Goal: Task Accomplishment & Management: Manage account settings

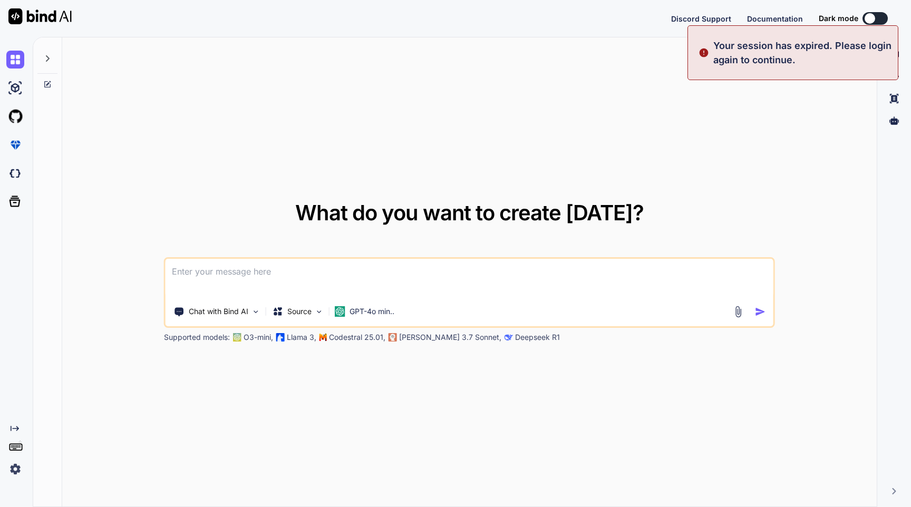
type textarea "x"
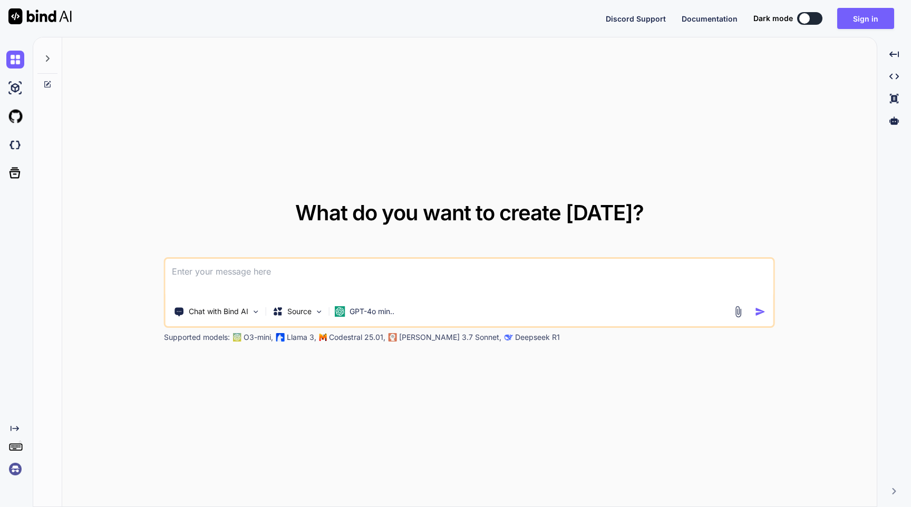
click at [16, 468] on img at bounding box center [15, 469] width 18 height 18
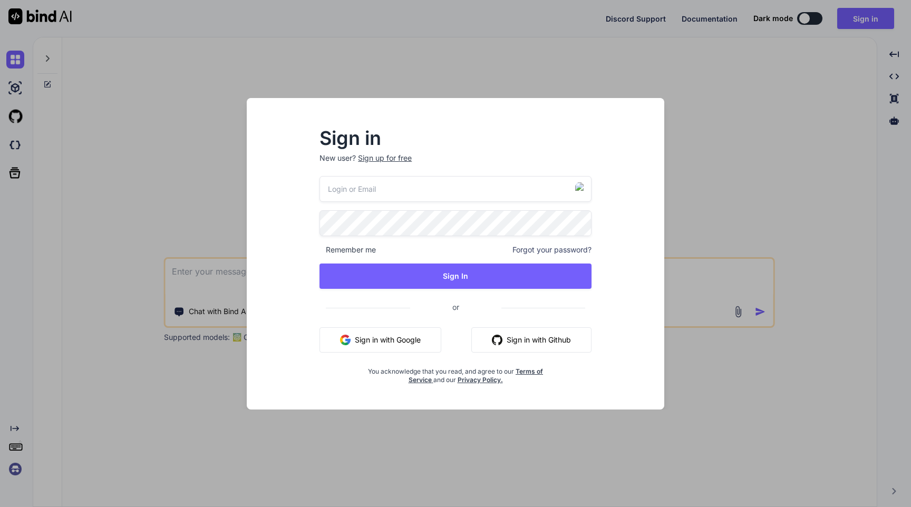
click at [139, 381] on div "Sign in New user? Sign up for free Remember me Forgot your password? Sign In or…" at bounding box center [455, 253] width 911 height 507
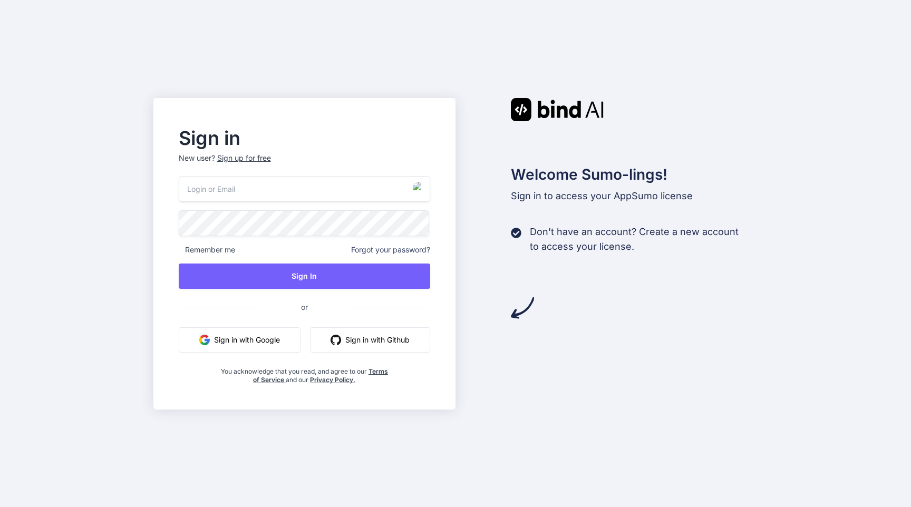
type input "[EMAIL_ADDRESS][PERSON_NAME][DOMAIN_NAME]"
click at [159, 274] on div "Sign in New user? Sign up for free [EMAIL_ADDRESS][PERSON_NAME][DOMAIN_NAME] Re…" at bounding box center [304, 254] width 303 height 312
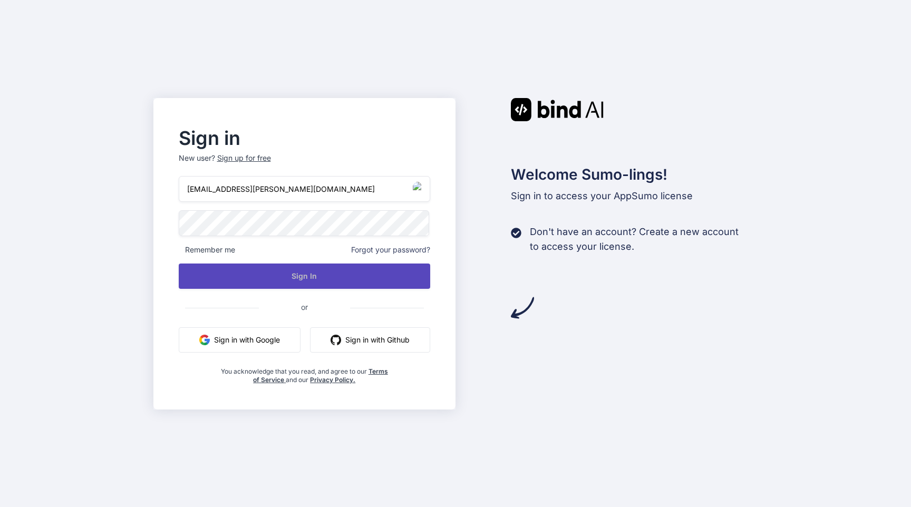
click at [292, 276] on button "Sign In" at bounding box center [305, 276] width 252 height 25
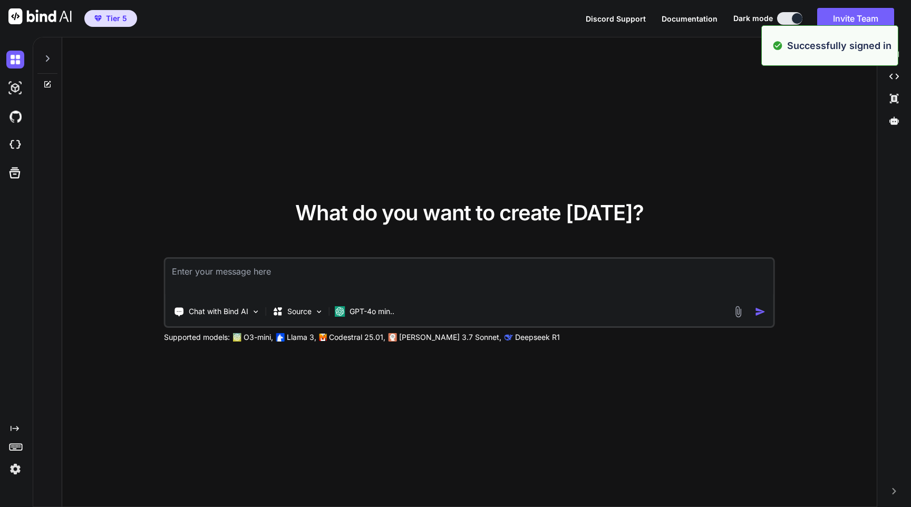
click at [22, 469] on img at bounding box center [15, 469] width 18 height 18
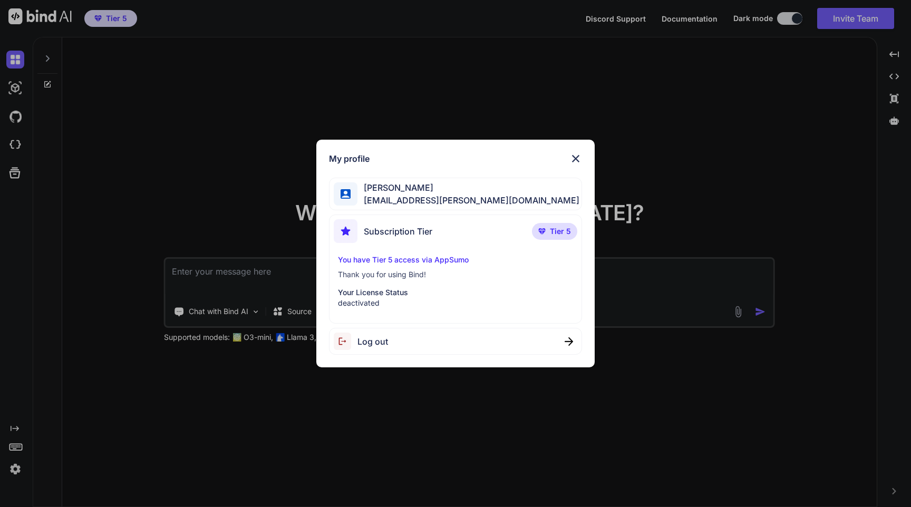
click at [121, 167] on div "My profile [PERSON_NAME] [PERSON_NAME][EMAIL_ADDRESS][PERSON_NAME][DOMAIN_NAME]…" at bounding box center [455, 253] width 911 height 507
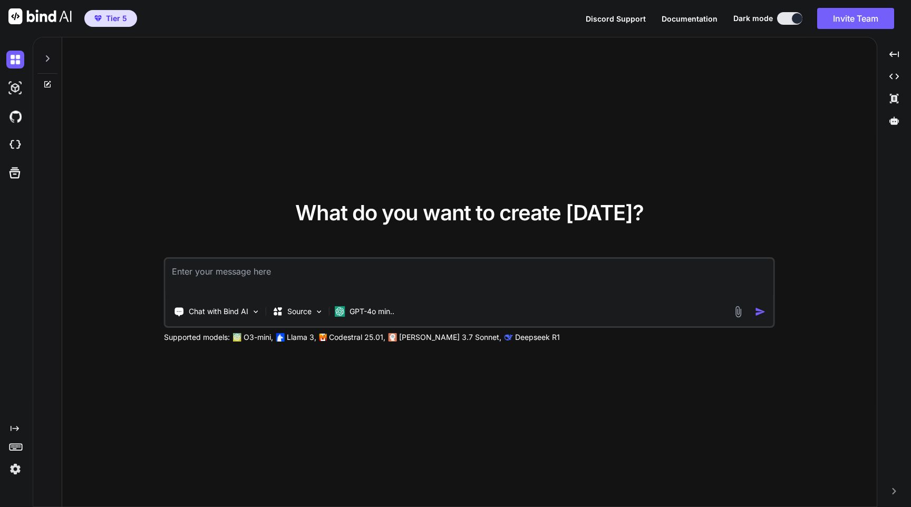
click at [17, 476] on img at bounding box center [15, 469] width 18 height 18
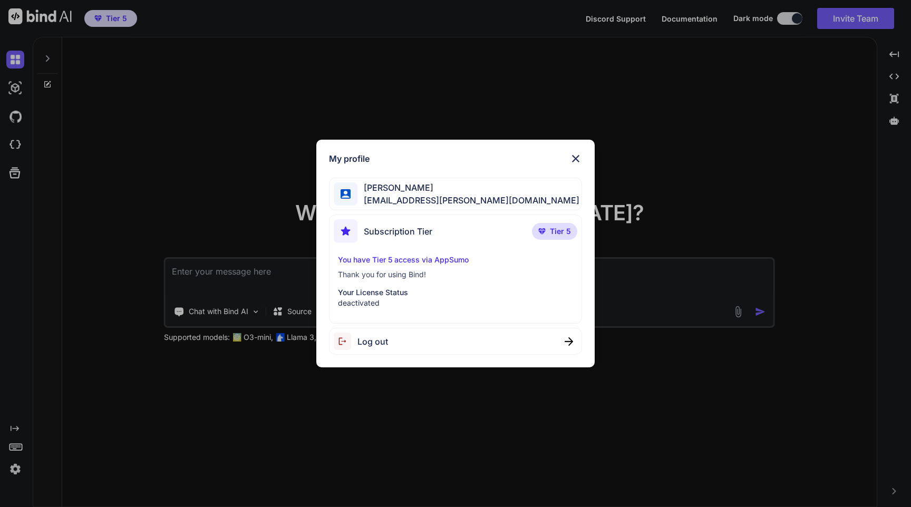
click at [392, 298] on p "deactivated" at bounding box center [455, 303] width 235 height 11
click at [449, 236] on div "Subscription Tier Tier 5" at bounding box center [456, 233] width 244 height 28
click at [442, 197] on span "[EMAIL_ADDRESS][PERSON_NAME][DOMAIN_NAME]" at bounding box center [468, 200] width 222 height 13
click at [500, 231] on div "Subscription Tier Tier 5" at bounding box center [456, 233] width 244 height 28
click at [425, 270] on p "Thank you for using Bind!" at bounding box center [455, 274] width 235 height 11
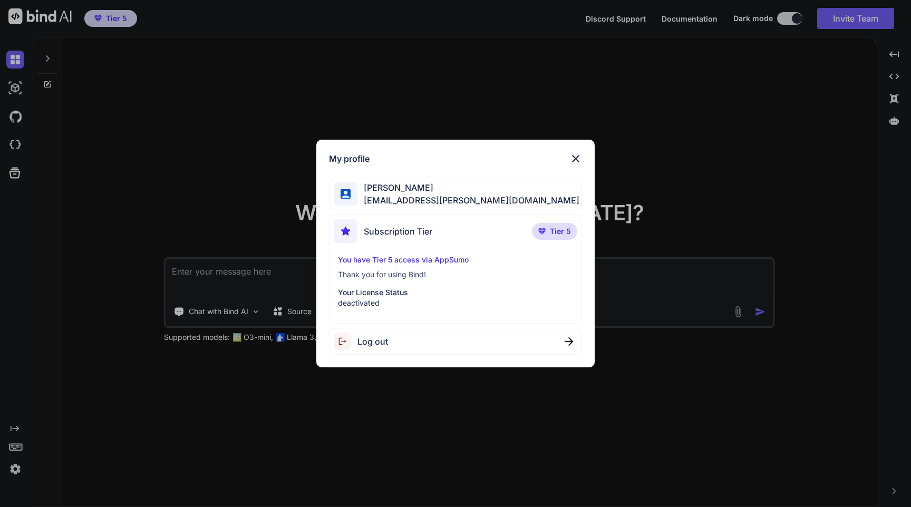
click at [379, 289] on p "Your License Status" at bounding box center [455, 292] width 235 height 11
click at [408, 272] on p "Thank you for using Bind!" at bounding box center [455, 274] width 235 height 11
click at [423, 296] on p "Your License Status" at bounding box center [455, 292] width 235 height 11
click at [369, 289] on p "Your License Status" at bounding box center [455, 292] width 235 height 11
click at [352, 302] on p "deactivated" at bounding box center [455, 303] width 235 height 11
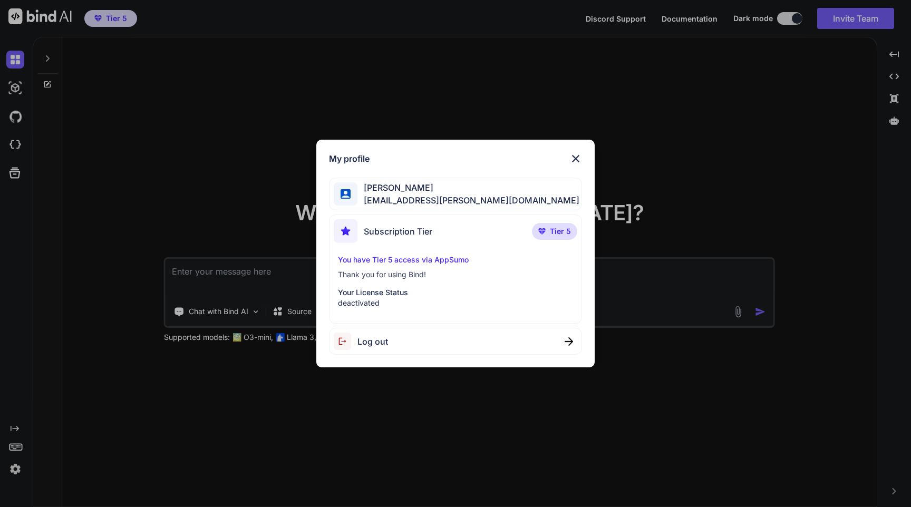
click at [352, 302] on p "deactivated" at bounding box center [455, 303] width 235 height 11
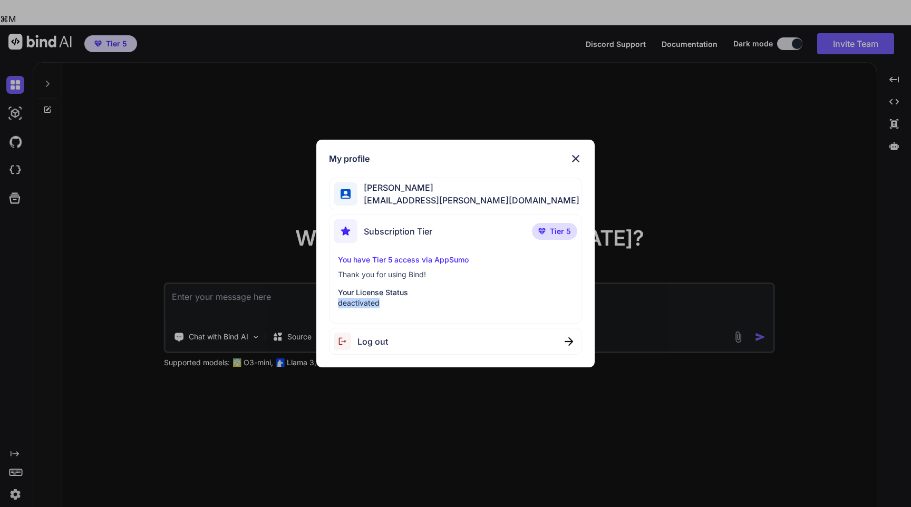
click at [371, 303] on p "deactivated" at bounding box center [455, 303] width 235 height 11
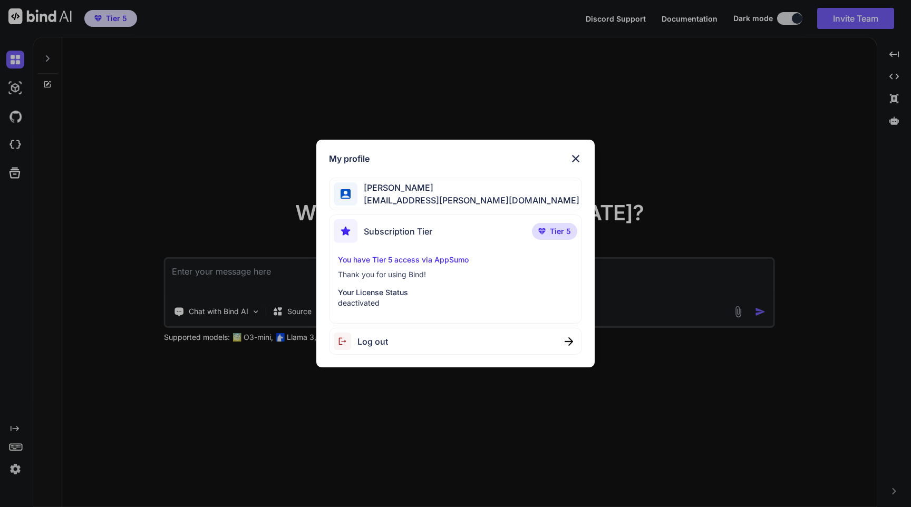
click at [369, 306] on p "deactivated" at bounding box center [455, 303] width 235 height 11
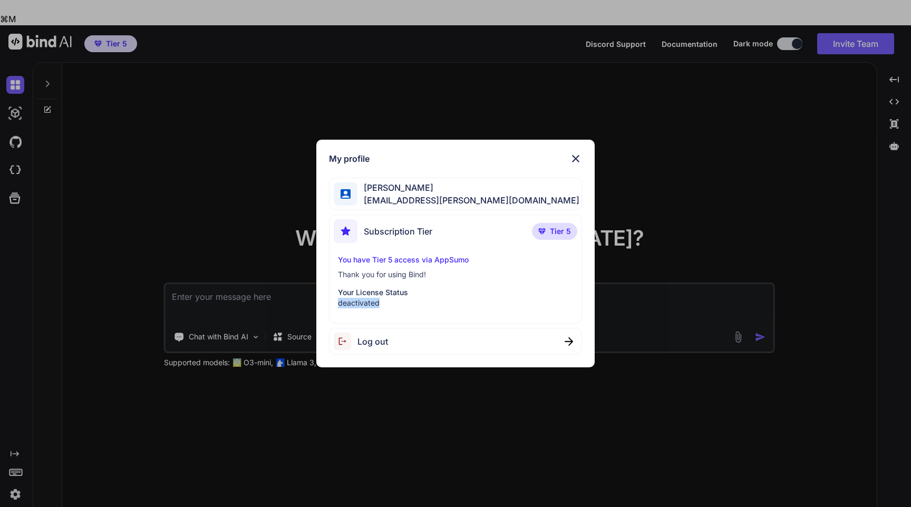
click at [438, 295] on p "Your License Status" at bounding box center [455, 292] width 235 height 11
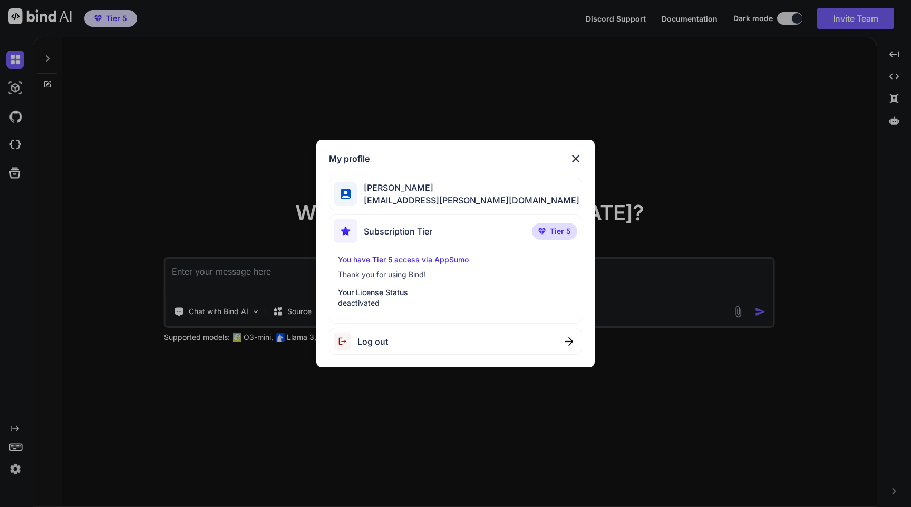
click at [574, 159] on img at bounding box center [575, 158] width 13 height 13
